Goal: Information Seeking & Learning: Learn about a topic

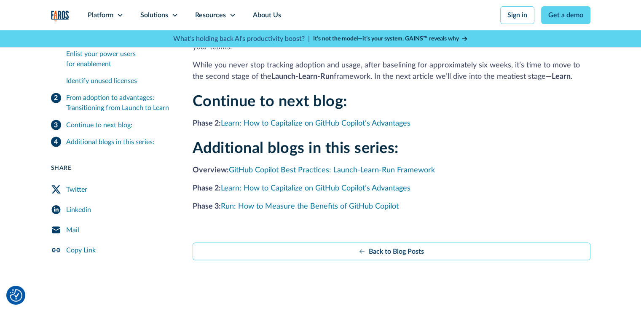
scroll to position [1487, 0]
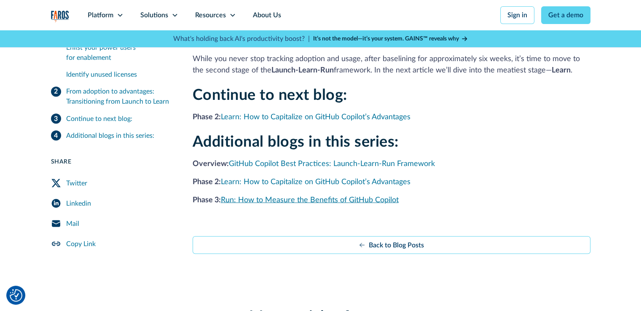
click at [300, 196] on link "Run: How to Measure the Benefits of GitHub Copilot" at bounding box center [310, 200] width 178 height 8
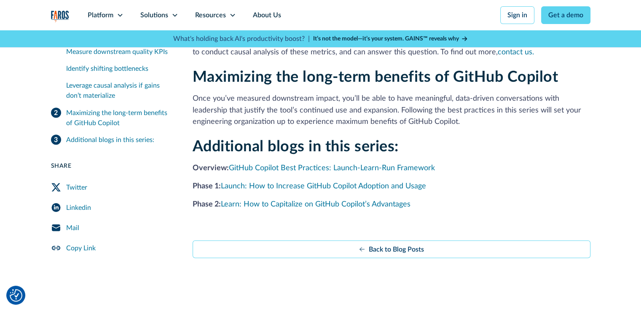
scroll to position [1494, 0]
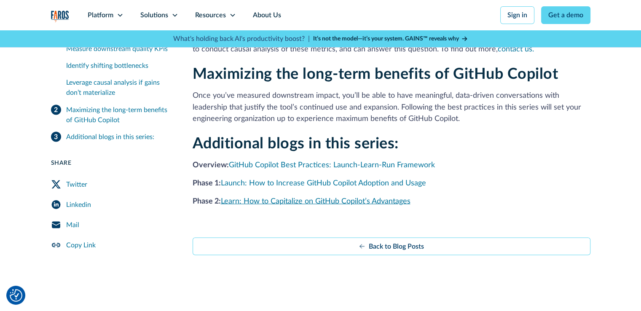
click at [338, 201] on link "Learn: How to Capitalize on GitHub Copilot’s Advantages" at bounding box center [316, 201] width 190 height 8
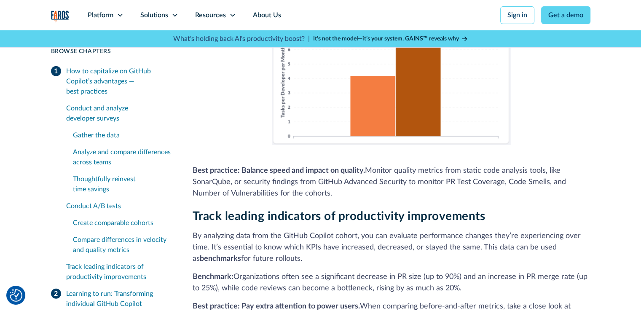
scroll to position [2481, 0]
